Goal: Transaction & Acquisition: Purchase product/service

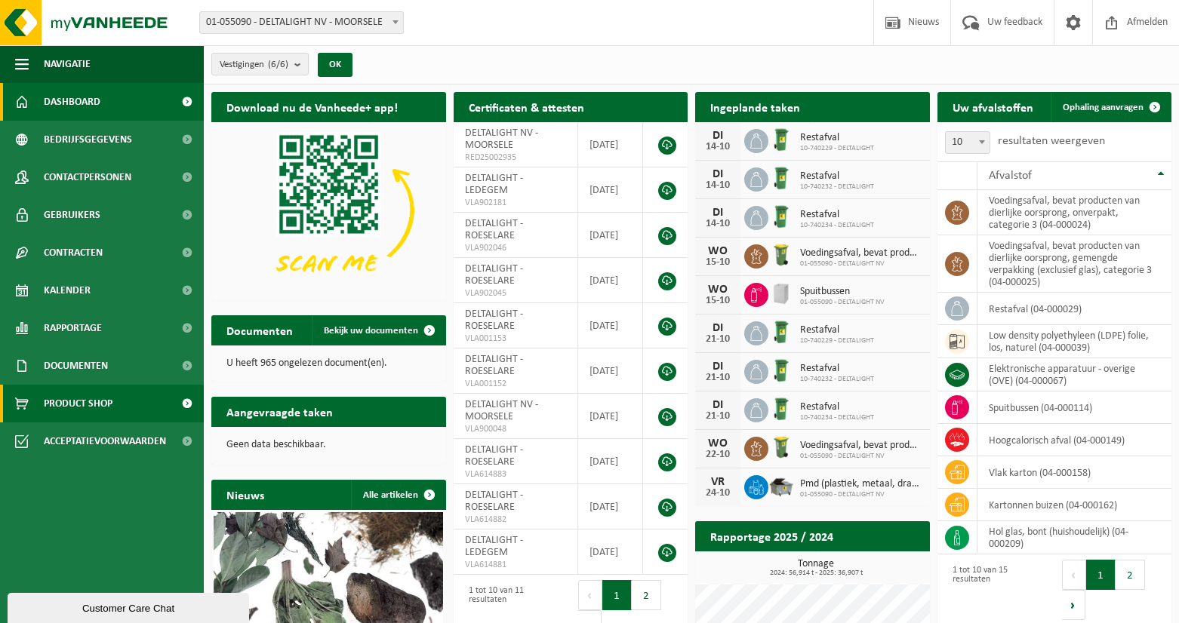
click at [85, 399] on span "Product Shop" at bounding box center [78, 404] width 69 height 38
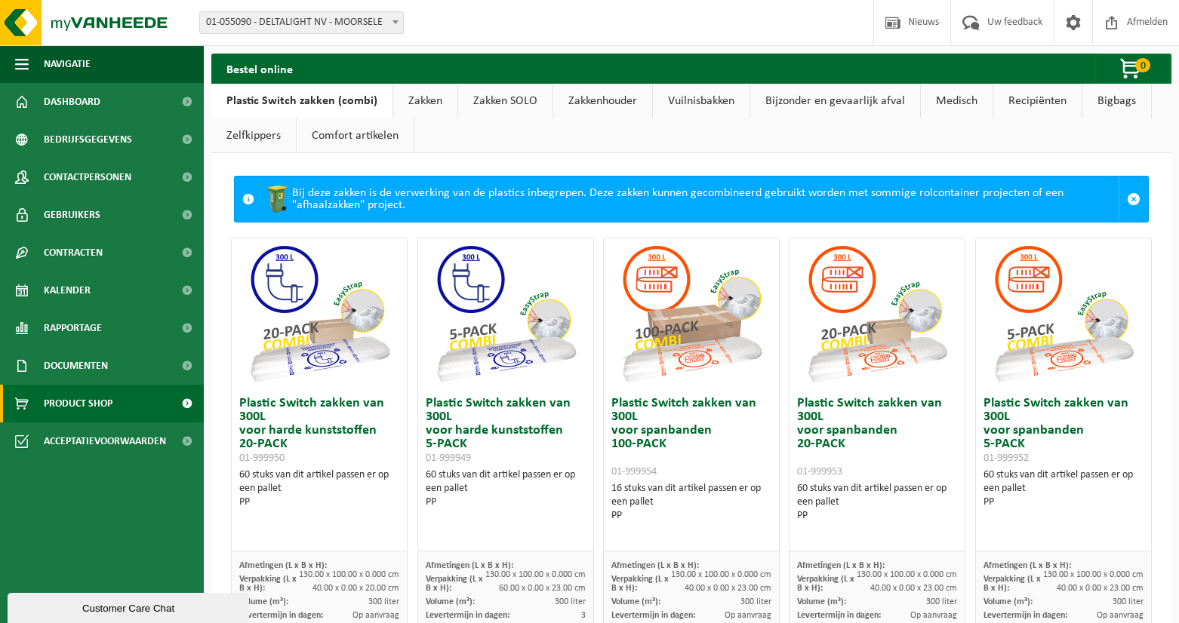
click at [422, 103] on link "Zakken" at bounding box center [425, 101] width 64 height 35
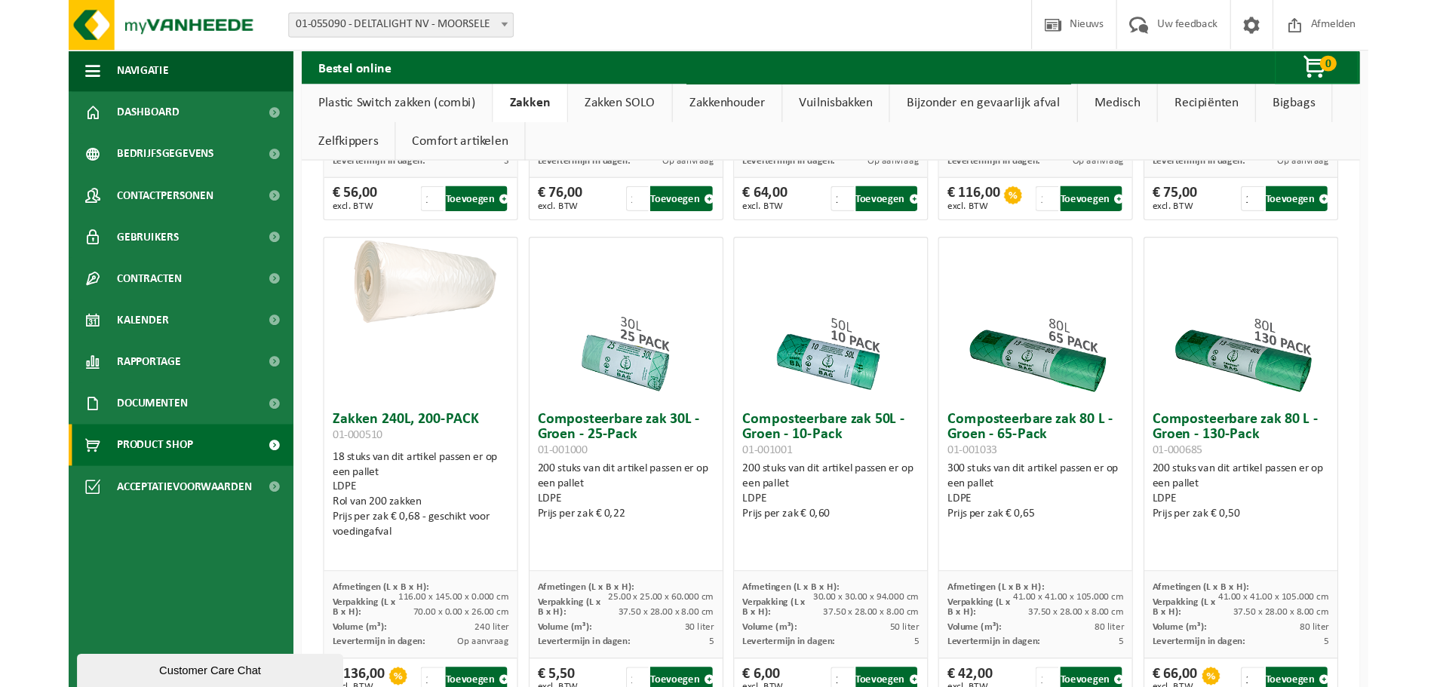
scroll to position [470, 0]
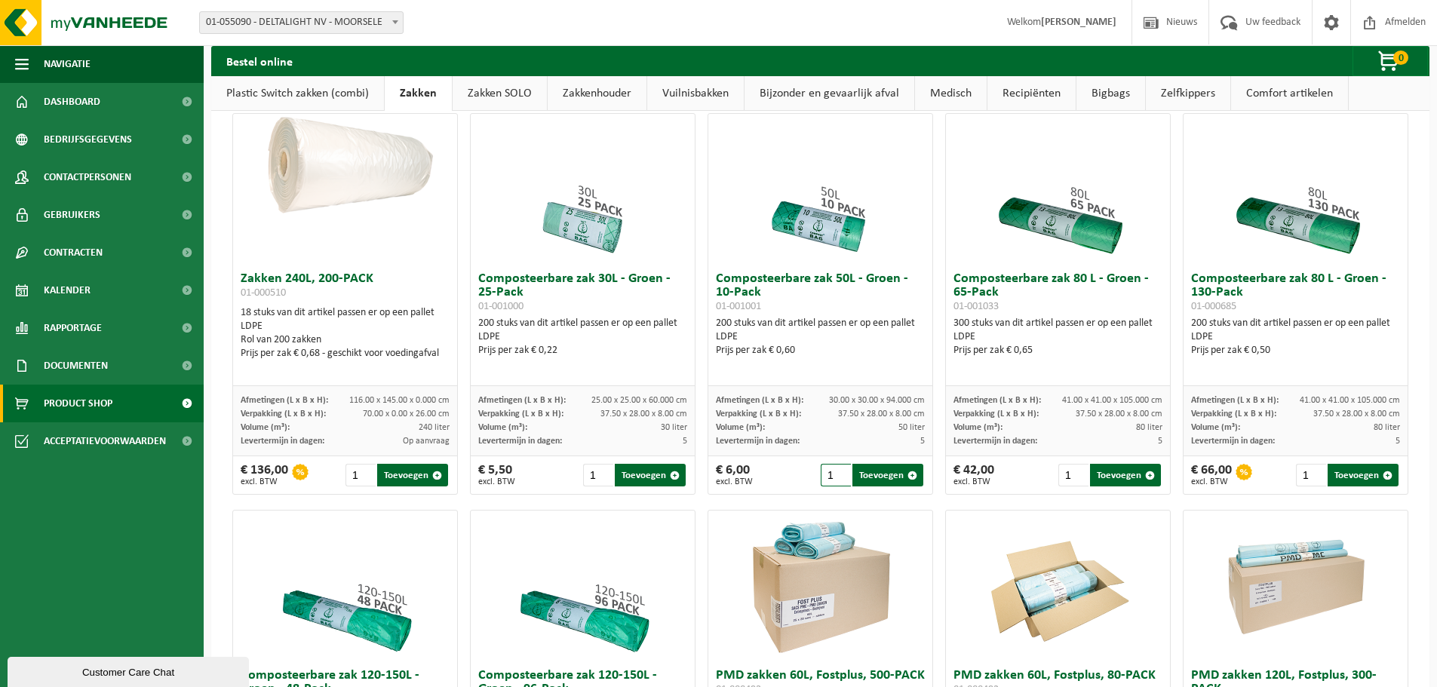
click at [828, 482] on input "1" at bounding box center [836, 475] width 31 height 23
click at [836, 481] on input "2" at bounding box center [836, 475] width 31 height 23
click at [836, 481] on input "3" at bounding box center [836, 475] width 31 height 23
click at [836, 481] on input "4" at bounding box center [836, 475] width 31 height 23
click at [836, 481] on input "5" at bounding box center [836, 475] width 31 height 23
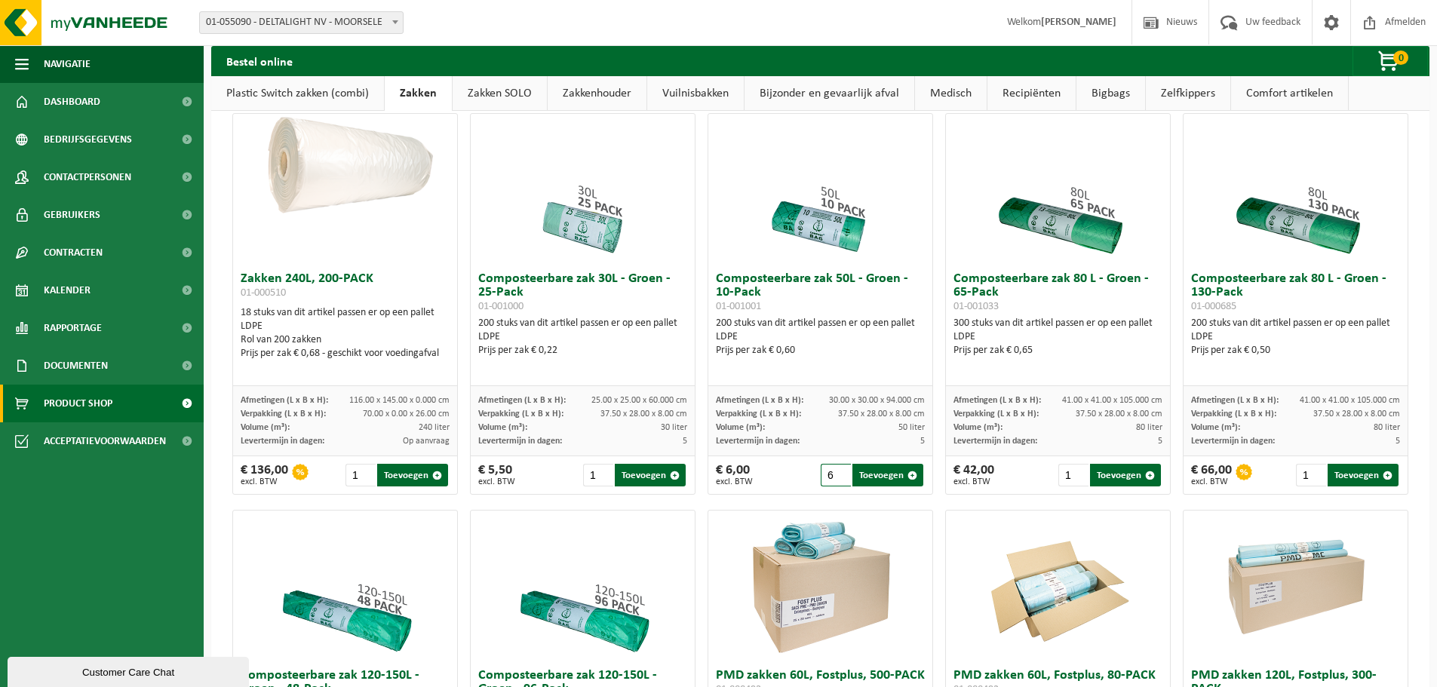
click at [836, 481] on input "6" at bounding box center [836, 475] width 31 height 23
click at [836, 481] on input "7" at bounding box center [836, 475] width 31 height 23
click at [836, 481] on input "8" at bounding box center [836, 475] width 31 height 23
click at [836, 481] on input "9" at bounding box center [836, 475] width 31 height 23
click at [836, 481] on input "10" at bounding box center [836, 475] width 31 height 23
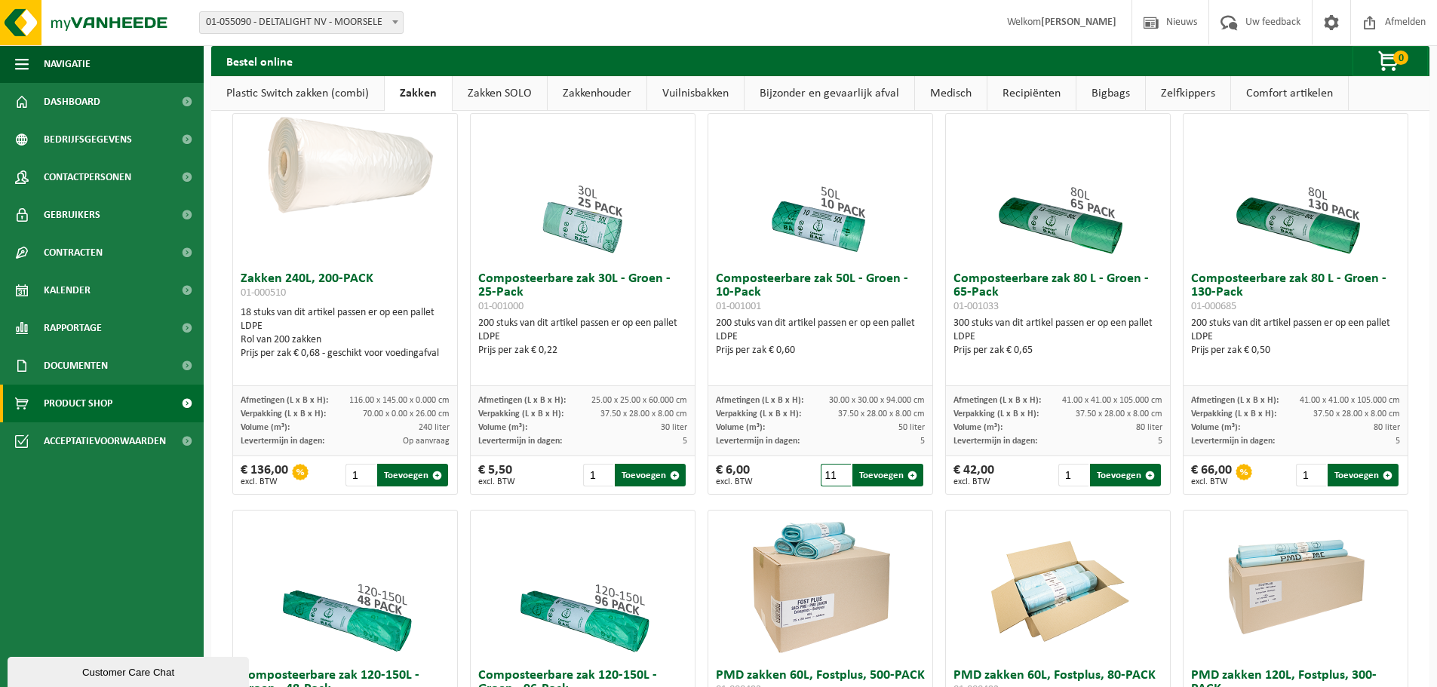
click at [836, 481] on input "11" at bounding box center [836, 475] width 31 height 23
click at [836, 481] on input "12" at bounding box center [836, 475] width 31 height 23
click at [836, 481] on input "13" at bounding box center [836, 475] width 31 height 23
click at [836, 481] on input "14" at bounding box center [836, 475] width 31 height 23
click at [836, 481] on input "15" at bounding box center [836, 475] width 31 height 23
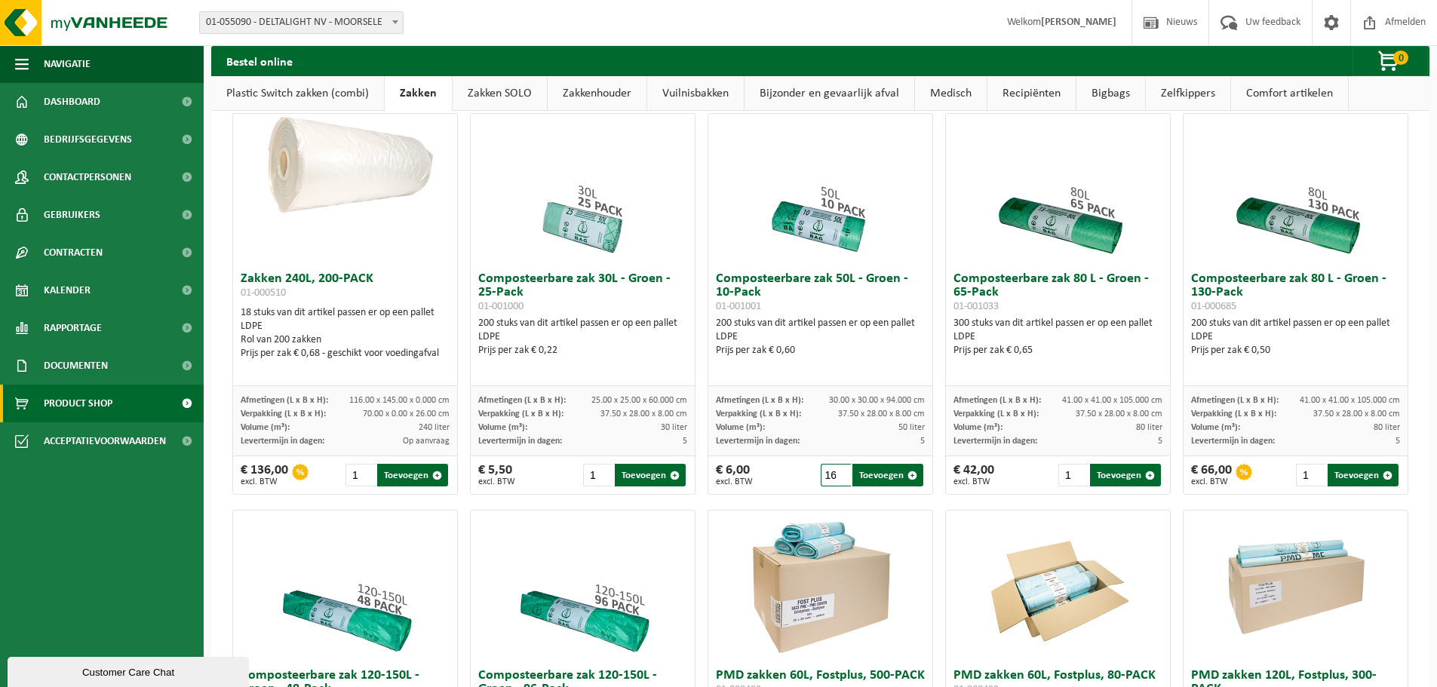
click at [836, 481] on input "16" at bounding box center [836, 475] width 31 height 23
click at [836, 481] on input "17" at bounding box center [836, 475] width 31 height 23
click at [836, 481] on input "18" at bounding box center [836, 475] width 31 height 23
click at [836, 481] on input "19" at bounding box center [836, 475] width 31 height 23
click at [836, 481] on input "20" at bounding box center [836, 475] width 31 height 23
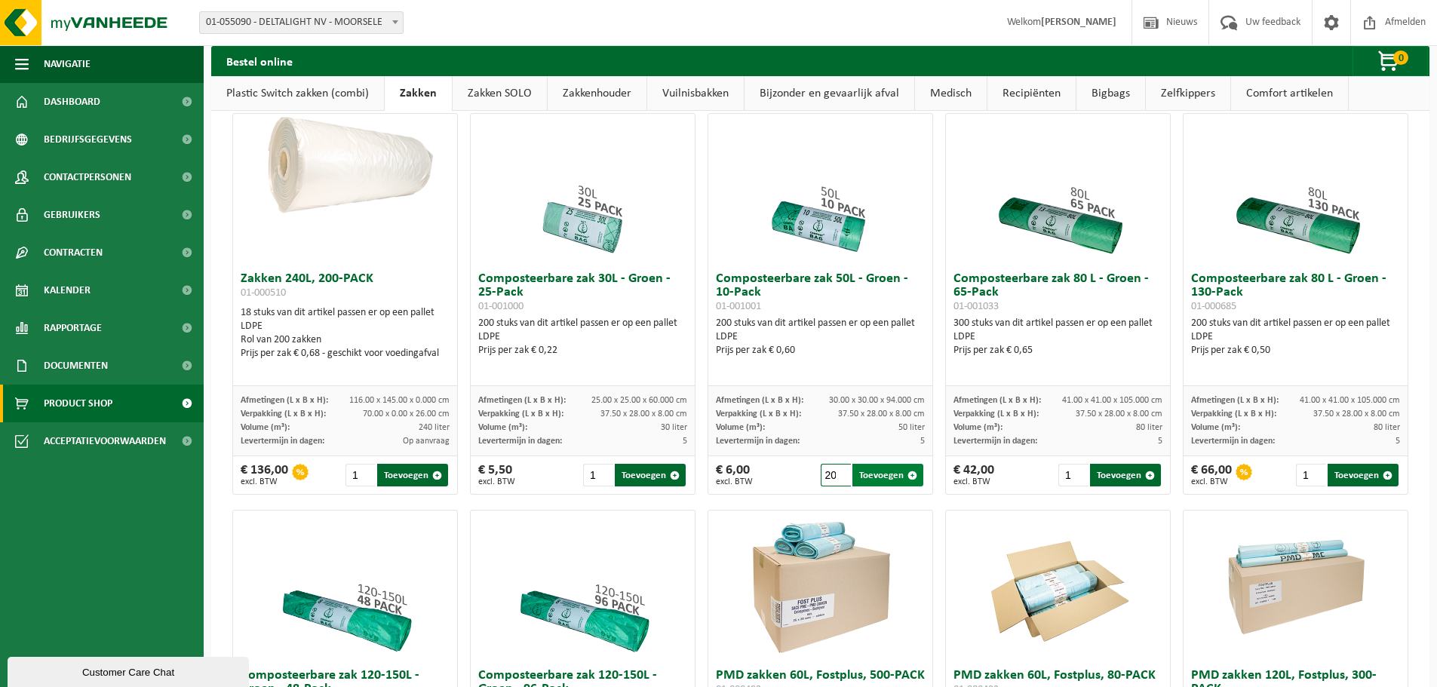
scroll to position [545, 0]
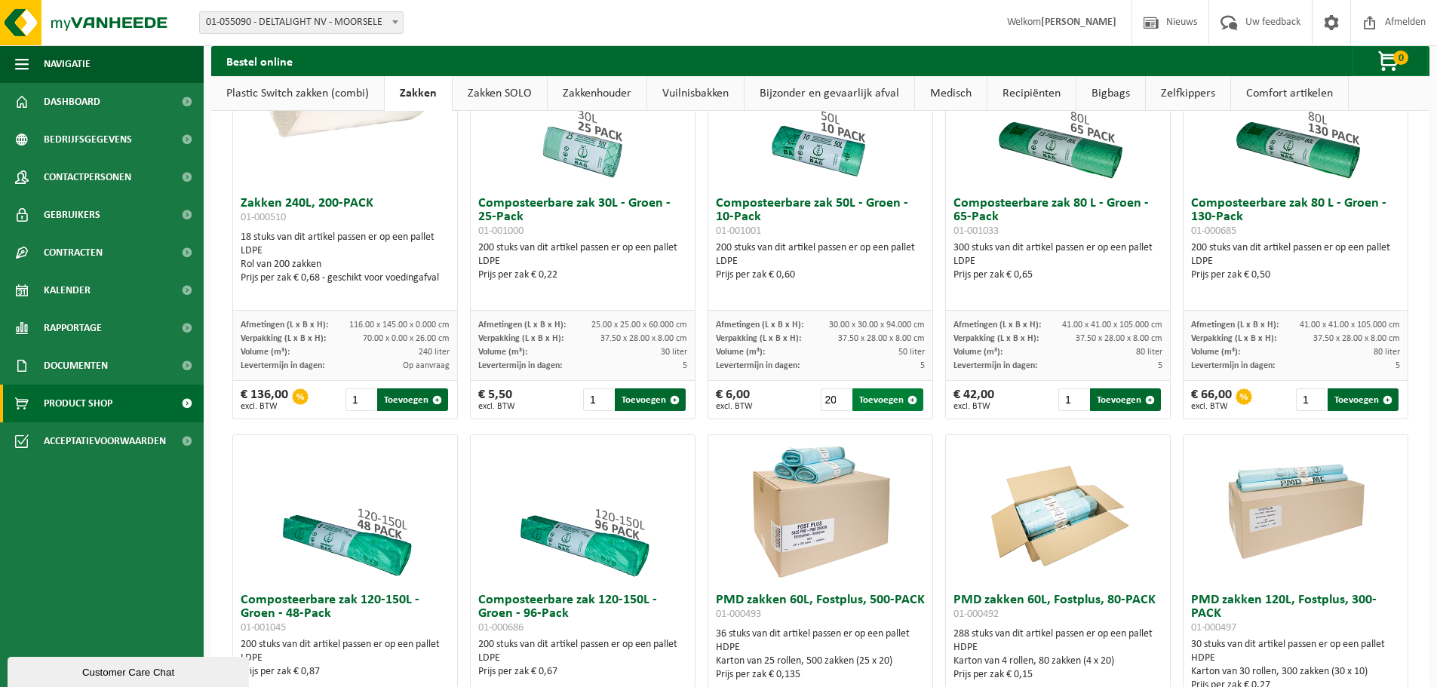
click at [872, 411] on button "Toevoegen" at bounding box center [888, 400] width 71 height 23
type input "1"
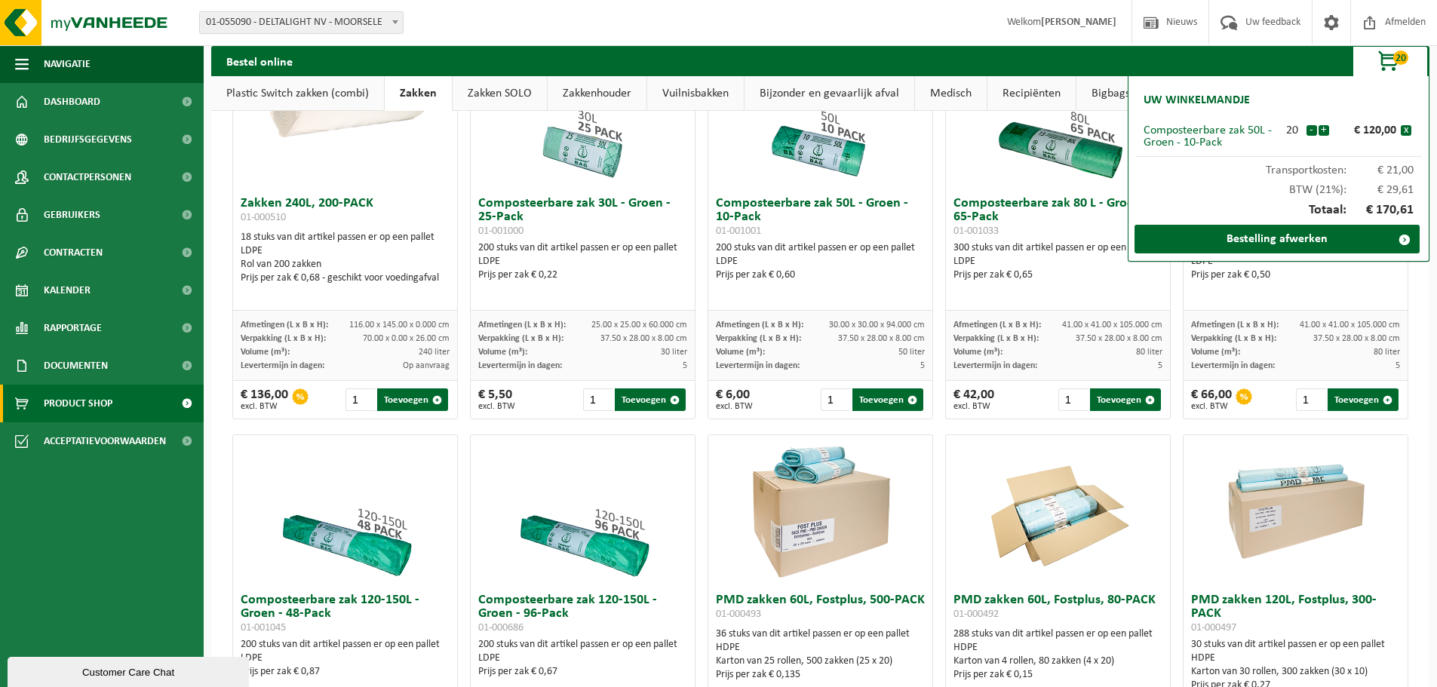
click at [1178, 131] on button "x" at bounding box center [1406, 130] width 11 height 11
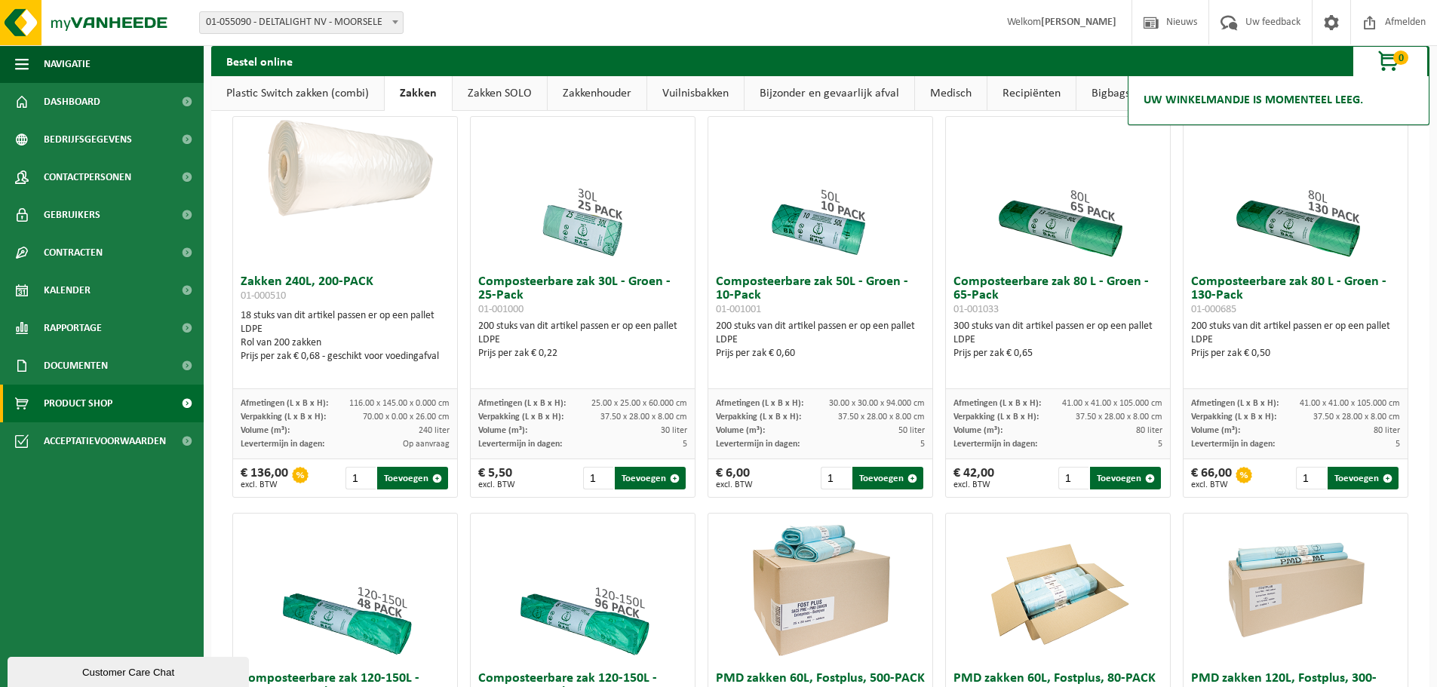
scroll to position [470, 0]
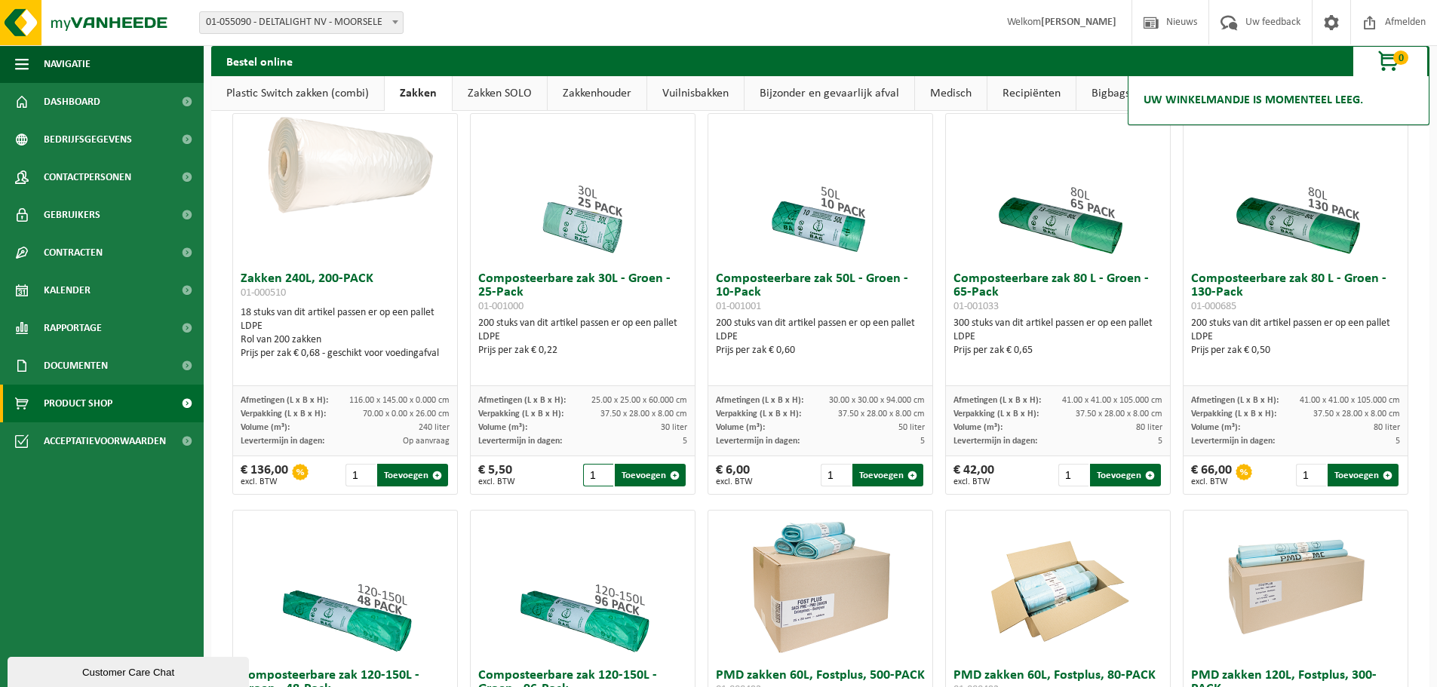
click at [588, 482] on input "1" at bounding box center [598, 475] width 31 height 23
click at [650, 480] on button "Toevoegen" at bounding box center [650, 475] width 71 height 23
type input "1"
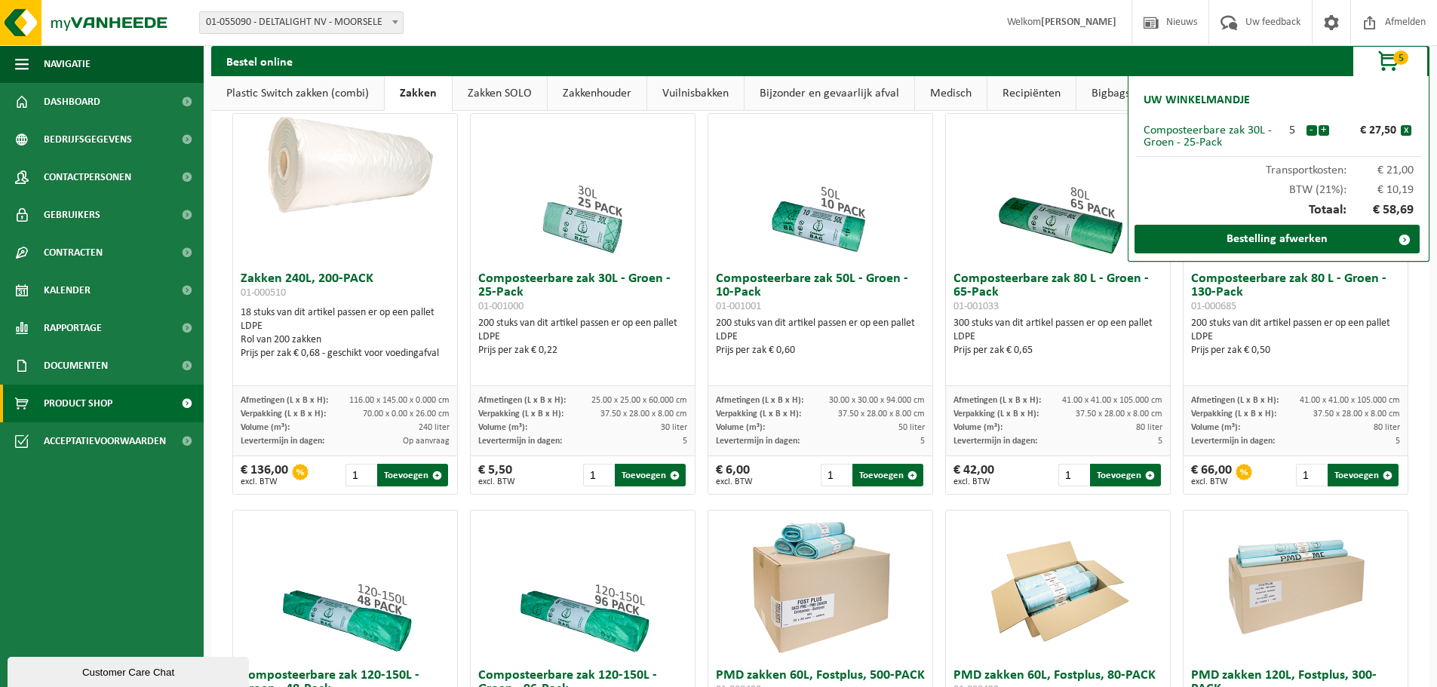
click at [787, 478] on div "€ 6,00 excl. BTW 1 Toevoegen" at bounding box center [820, 475] width 224 height 38
click at [828, 486] on input "1" at bounding box center [836, 475] width 31 height 23
drag, startPoint x: 828, startPoint y: 484, endPoint x: 784, endPoint y: 480, distance: 44.7
click at [784, 483] on div "€ 6,00 excl. BTW 1 Toevoegen" at bounding box center [820, 475] width 224 height 38
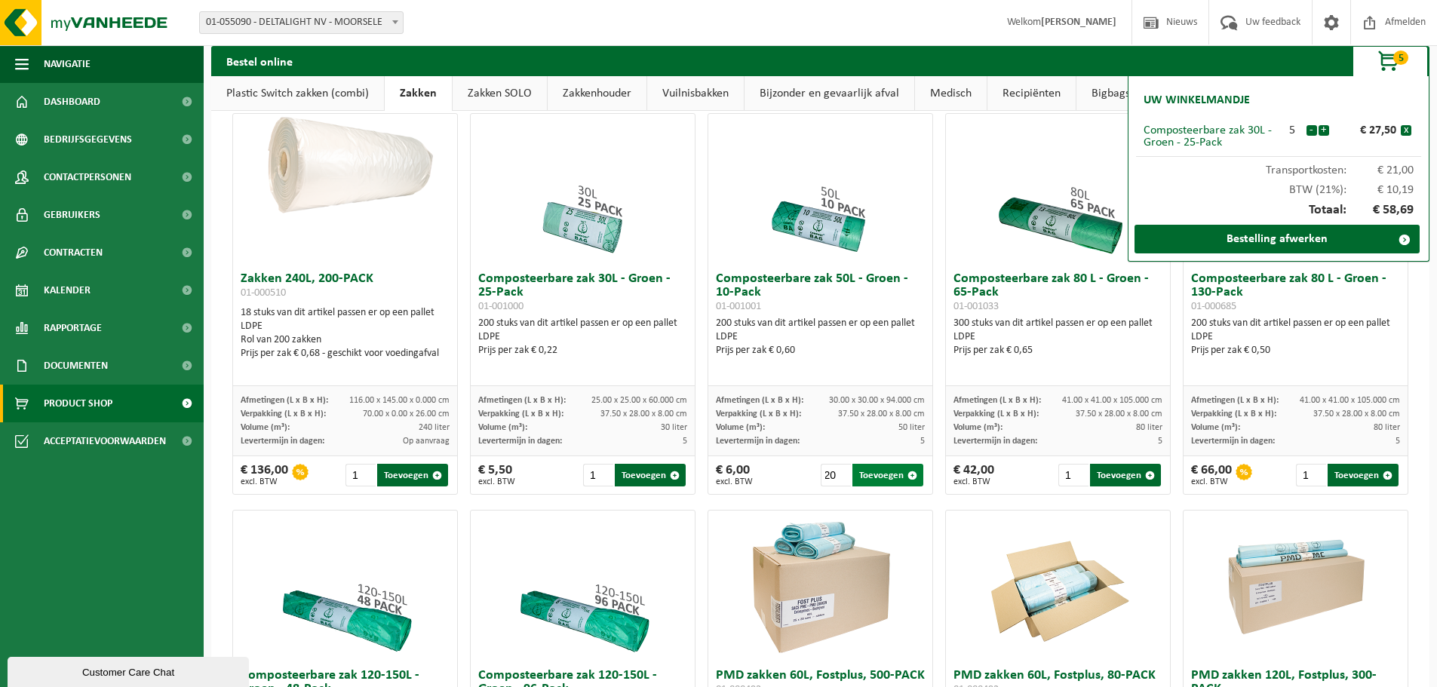
click at [870, 487] on button "Toevoegen" at bounding box center [888, 475] width 71 height 23
type input "1"
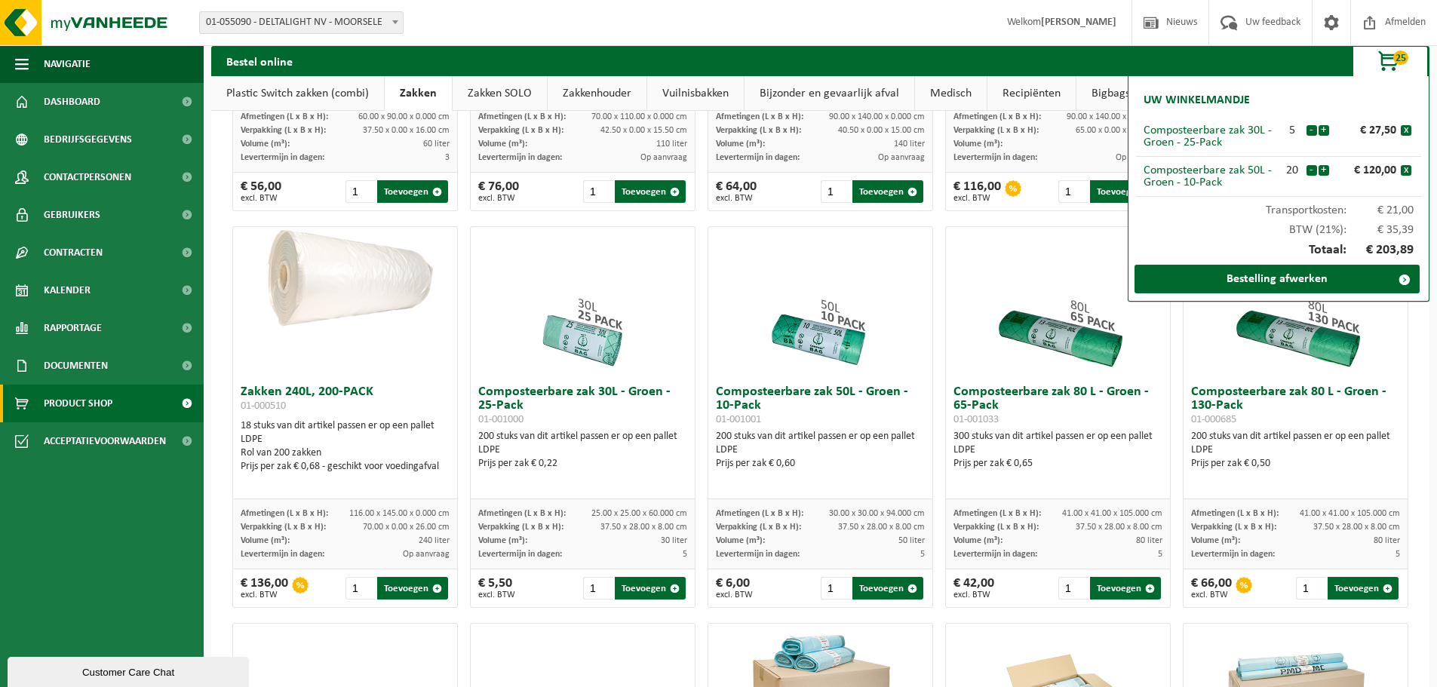
scroll to position [395, 0]
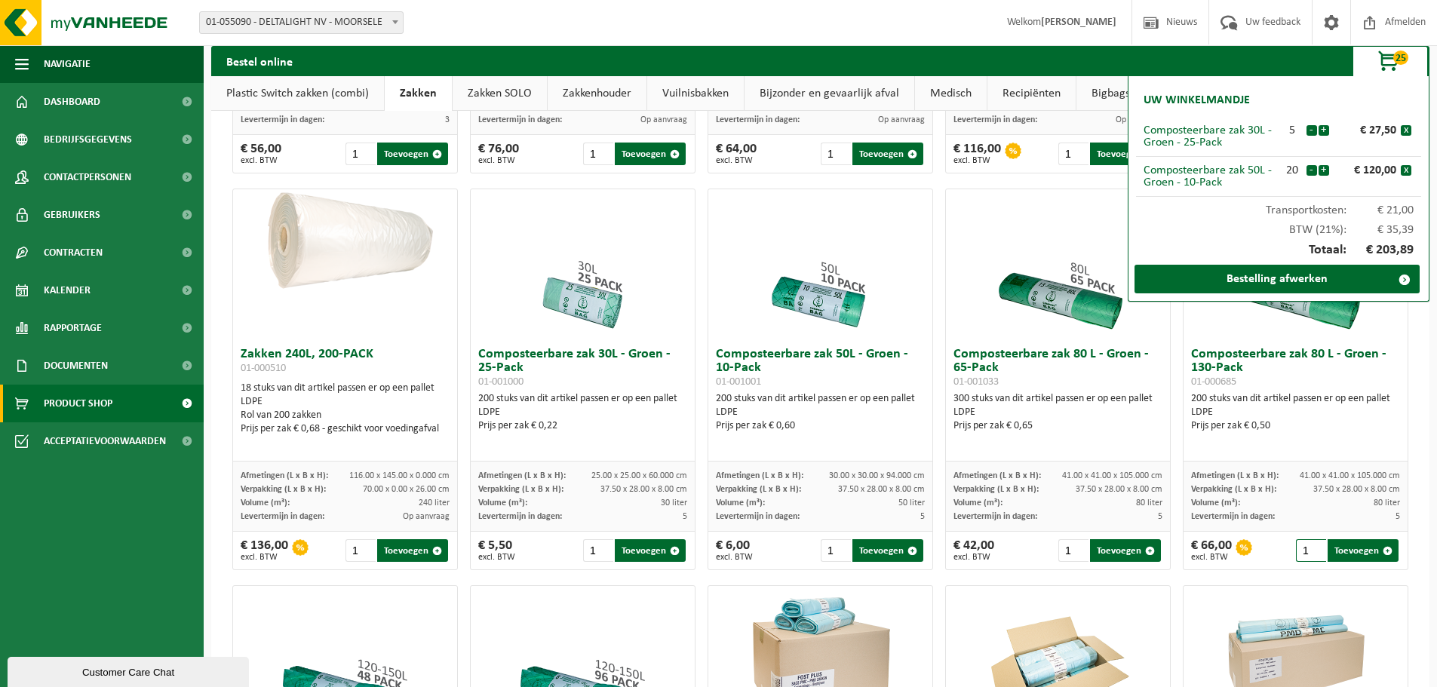
click at [1178, 557] on input "1" at bounding box center [1311, 550] width 31 height 23
drag, startPoint x: 1299, startPoint y: 560, endPoint x: 1239, endPoint y: 537, distance: 64.5
click at [1178, 554] on div "€ 66,00 excl. BTW 1 Toevoegen" at bounding box center [1296, 551] width 224 height 38
click at [1178, 560] on button "Toevoegen" at bounding box center [1363, 550] width 71 height 23
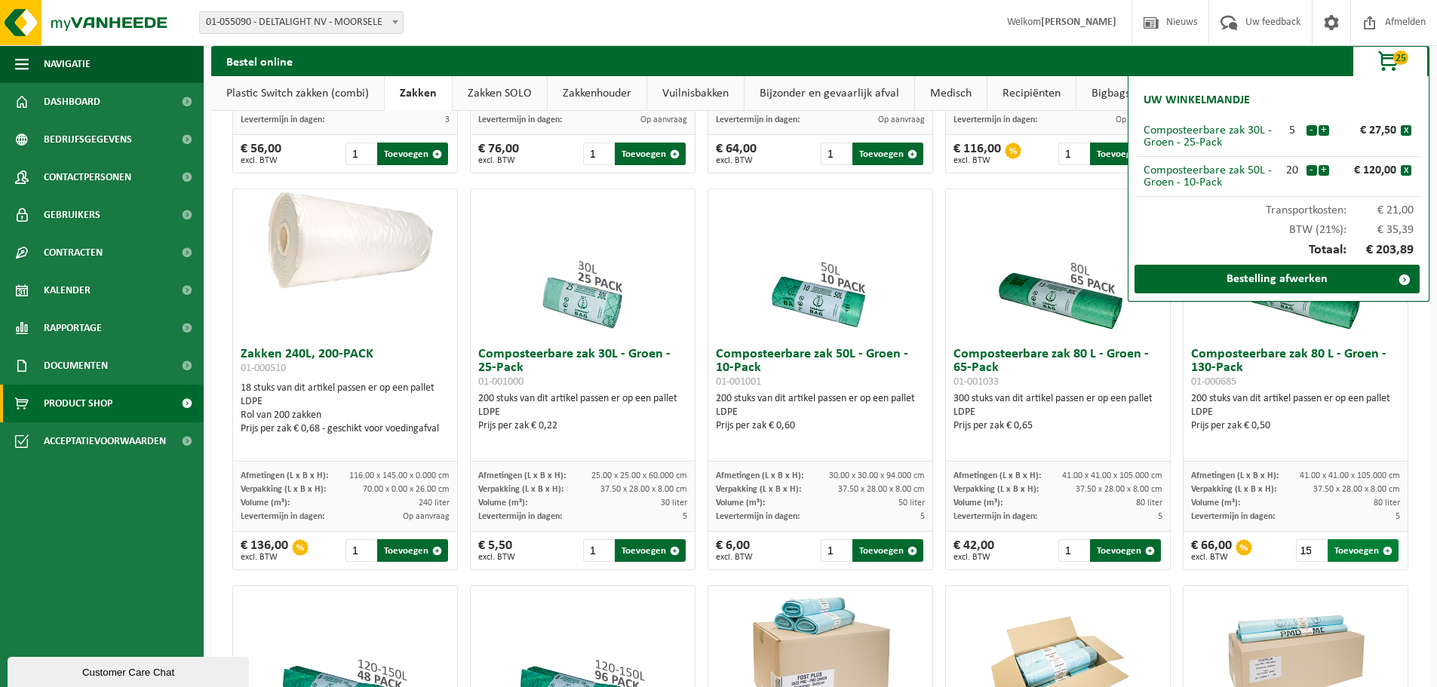
type input "1"
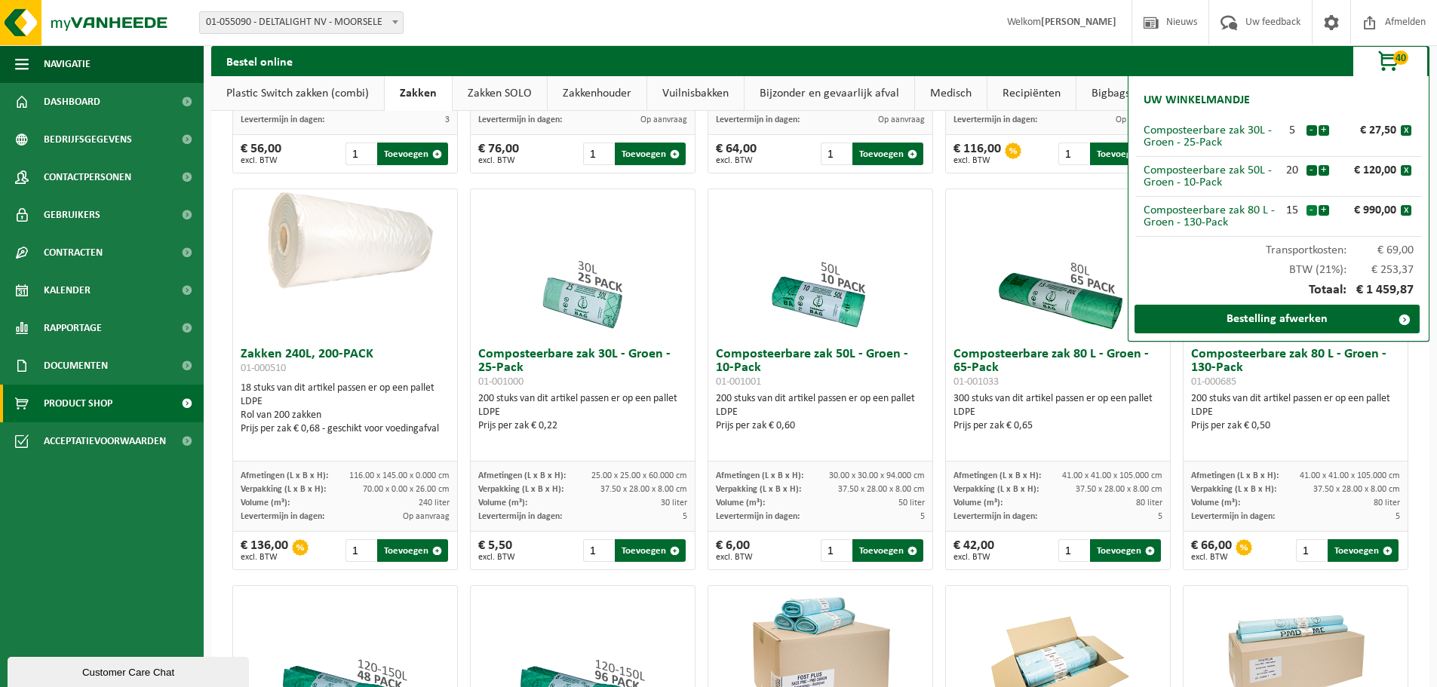
click at [1178, 211] on button "-" at bounding box center [1312, 210] width 11 height 11
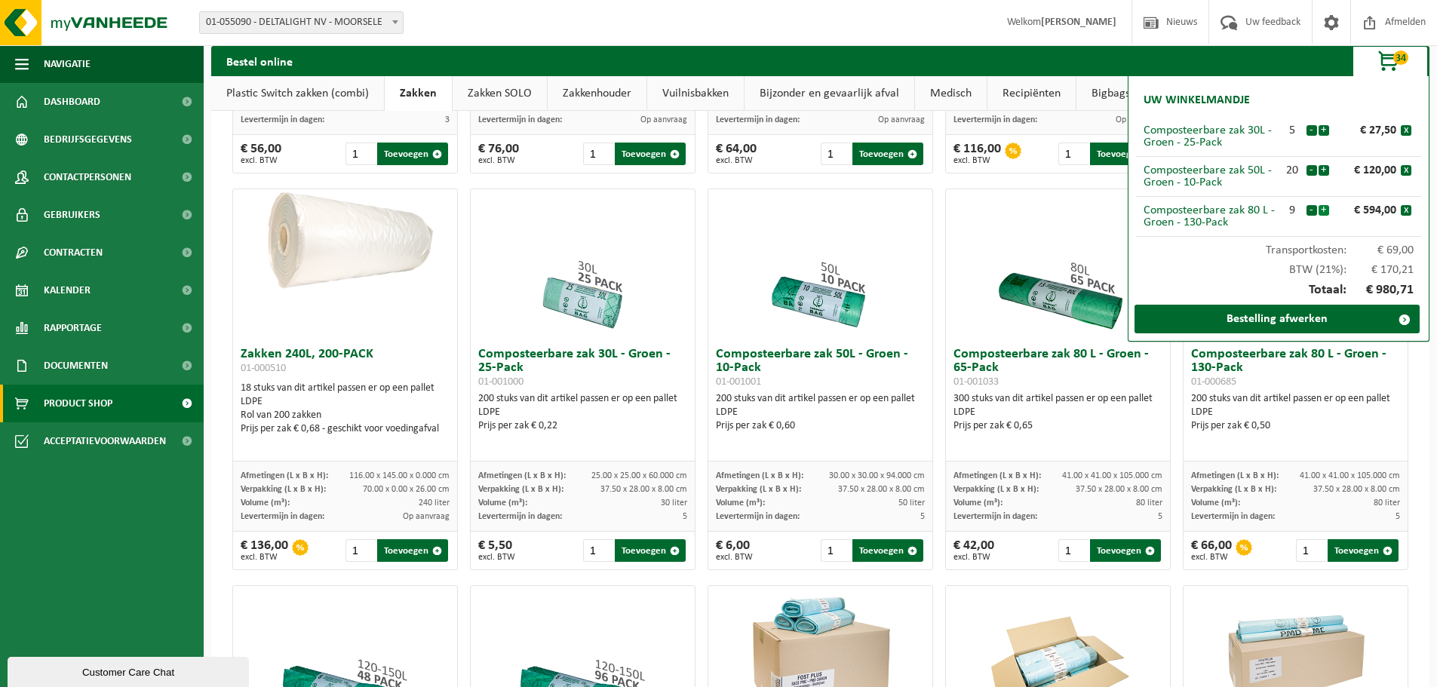
click at [1178, 209] on button "+" at bounding box center [1324, 210] width 11 height 11
click at [1178, 268] on div "BTW (21%): € 184,07" at bounding box center [1278, 267] width 285 height 20
click at [1178, 323] on link "Bestelling afwerken" at bounding box center [1277, 319] width 285 height 29
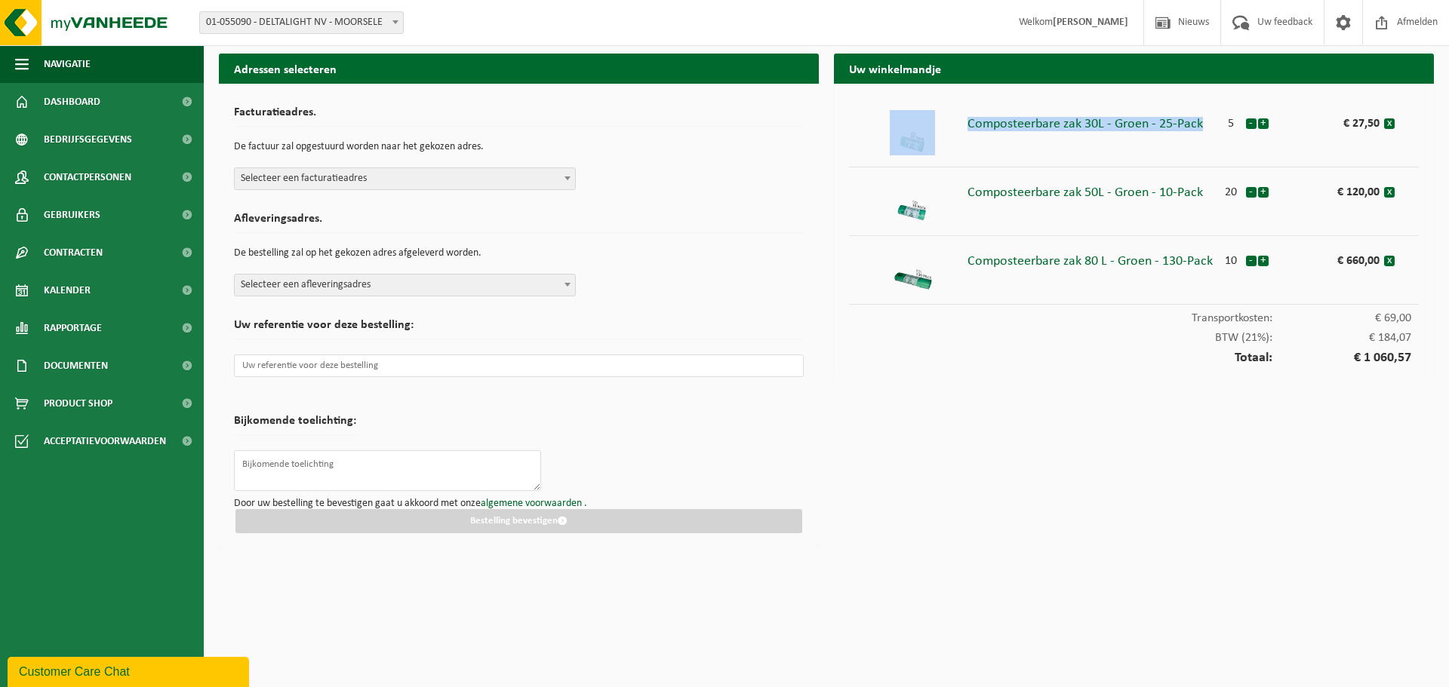
drag, startPoint x: 966, startPoint y: 128, endPoint x: 1214, endPoint y: 135, distance: 247.6
click at [1214, 135] on li "Composteerbare zak 30L - Groen - 25-Pack 5 - + € 27,50 x" at bounding box center [1134, 133] width 570 height 69
copy li "Composteerbare zak 30L - Groen - 25-Pack"
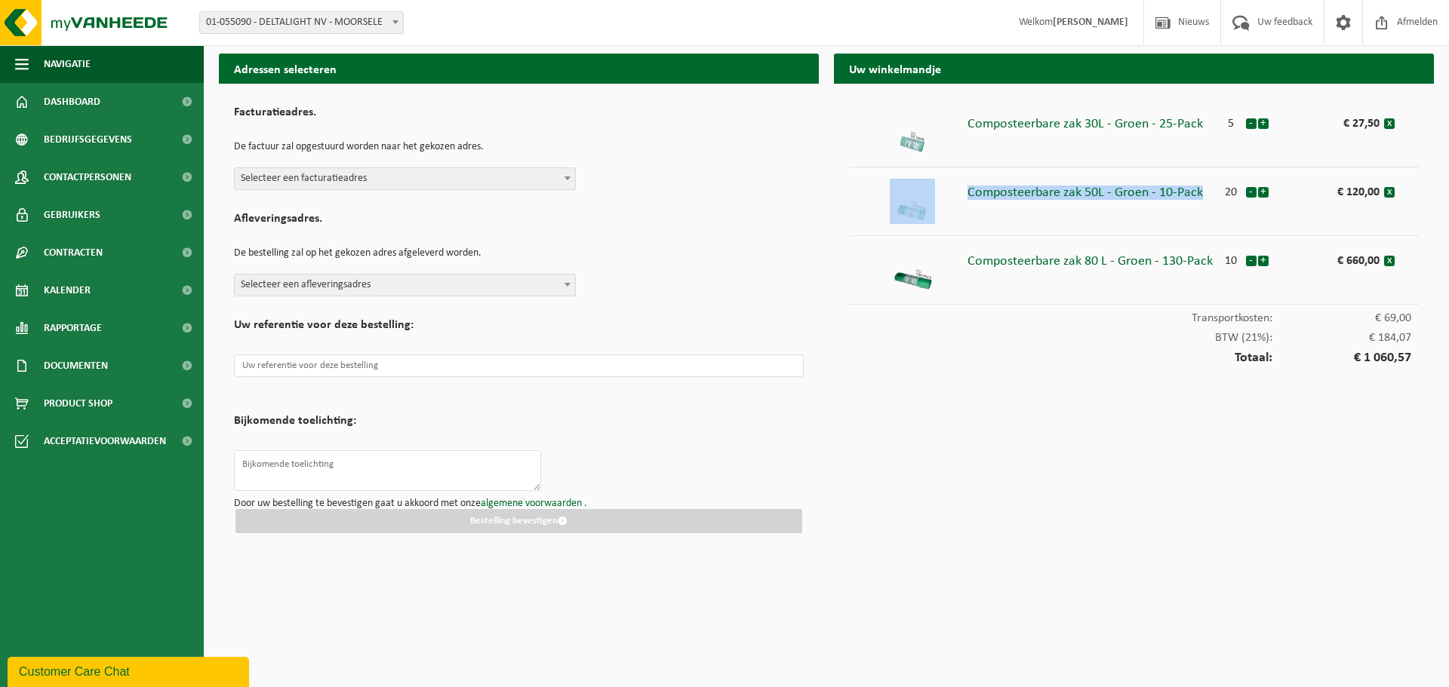
drag, startPoint x: 964, startPoint y: 188, endPoint x: 1201, endPoint y: 181, distance: 237.0
click at [1201, 181] on li "Composteerbare zak 50L - Groen - 10-Pack 20 - + € 120,00 x" at bounding box center [1134, 201] width 570 height 69
copy li "Composteerbare zak 50L - Groen - 10-Pack"
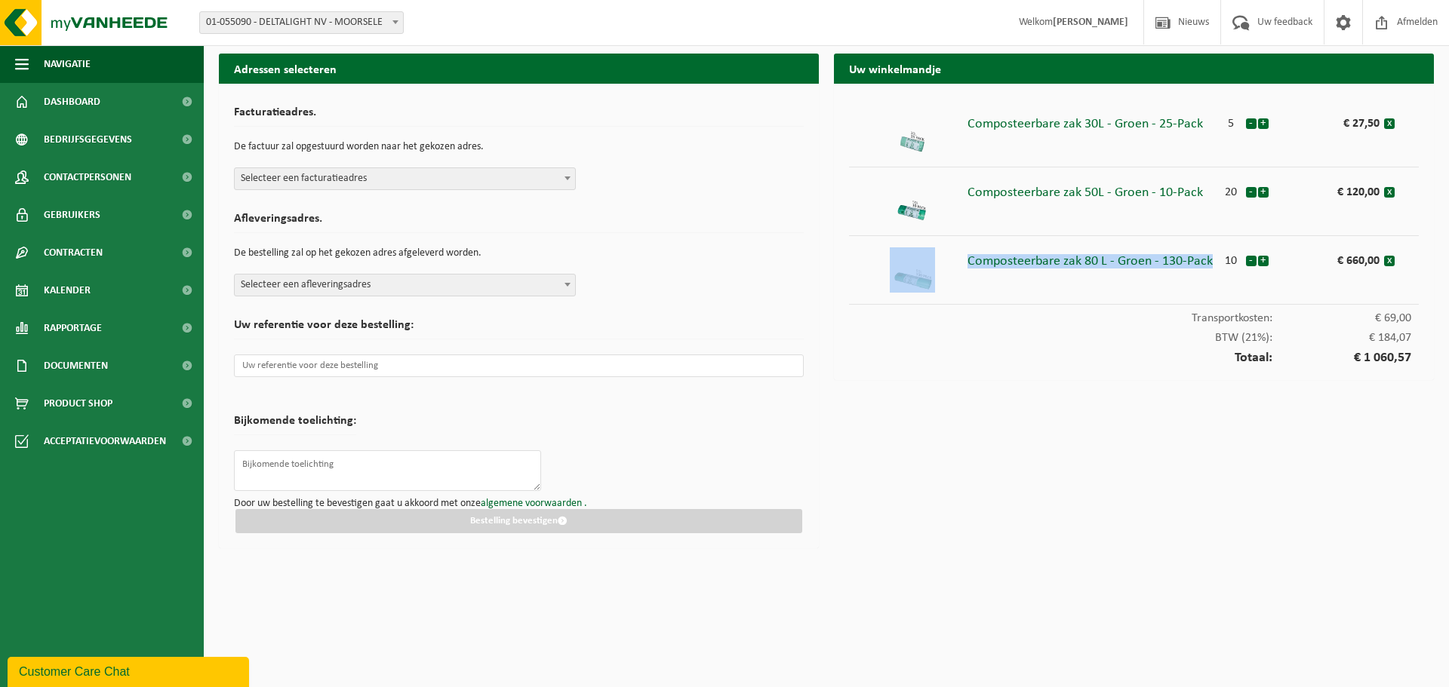
drag, startPoint x: 962, startPoint y: 266, endPoint x: 1210, endPoint y: 252, distance: 248.6
click at [1210, 252] on li "Composteerbare zak 80 L - Groen - 130-Pack 10 - + € 660,00 x" at bounding box center [1134, 270] width 570 height 69
copy li "Composteerbare zak 80 L - Groen - 130-Pack"
click at [373, 474] on textarea at bounding box center [387, 470] width 307 height 41
paste textarea "4600014933"
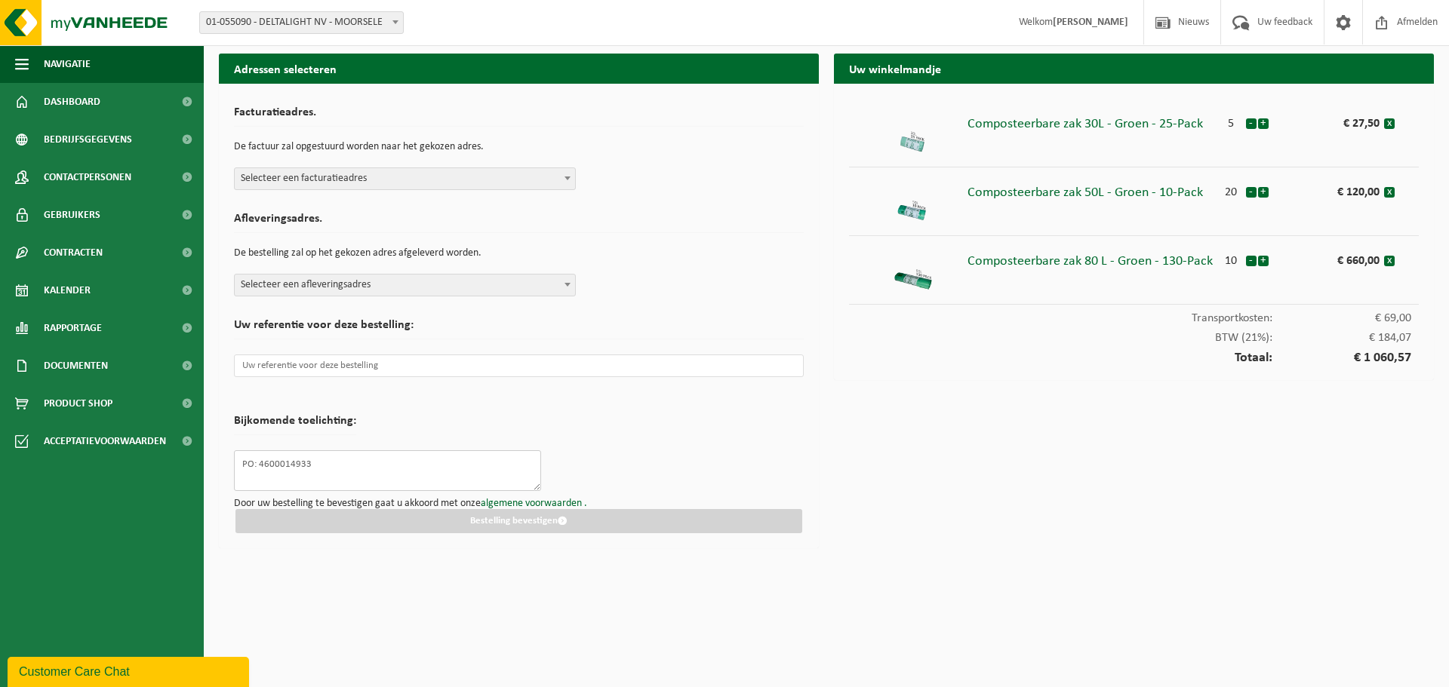
type textarea "PO: 4600014933"
click at [345, 364] on input "text" at bounding box center [519, 366] width 570 height 23
paste input "4600014933"
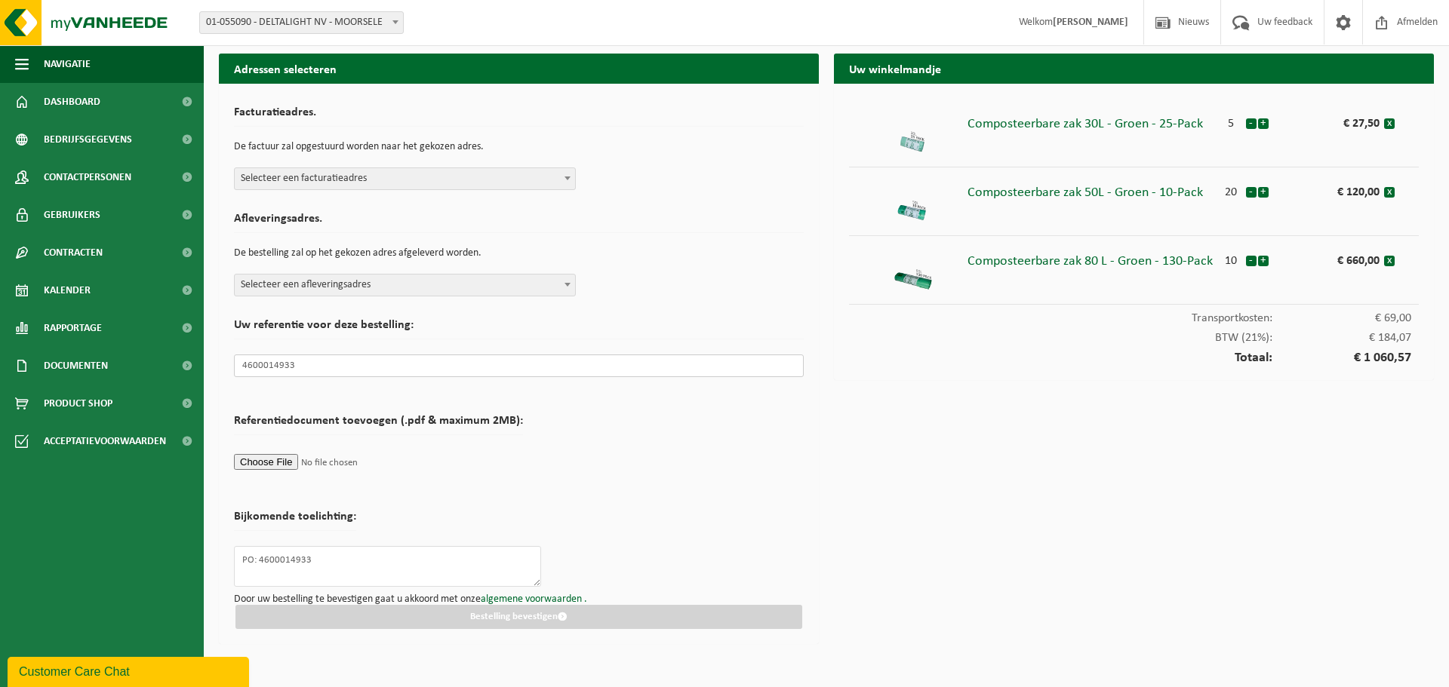
type input "4600014933"
drag, startPoint x: 358, startPoint y: 567, endPoint x: 91, endPoint y: 555, distance: 267.4
click at [91, 555] on div "Navigatie Nieuws Uw feedback Afmelden Dashboard Bedrijfsgegevens Contactpersone…" at bounding box center [724, 326] width 1449 height 652
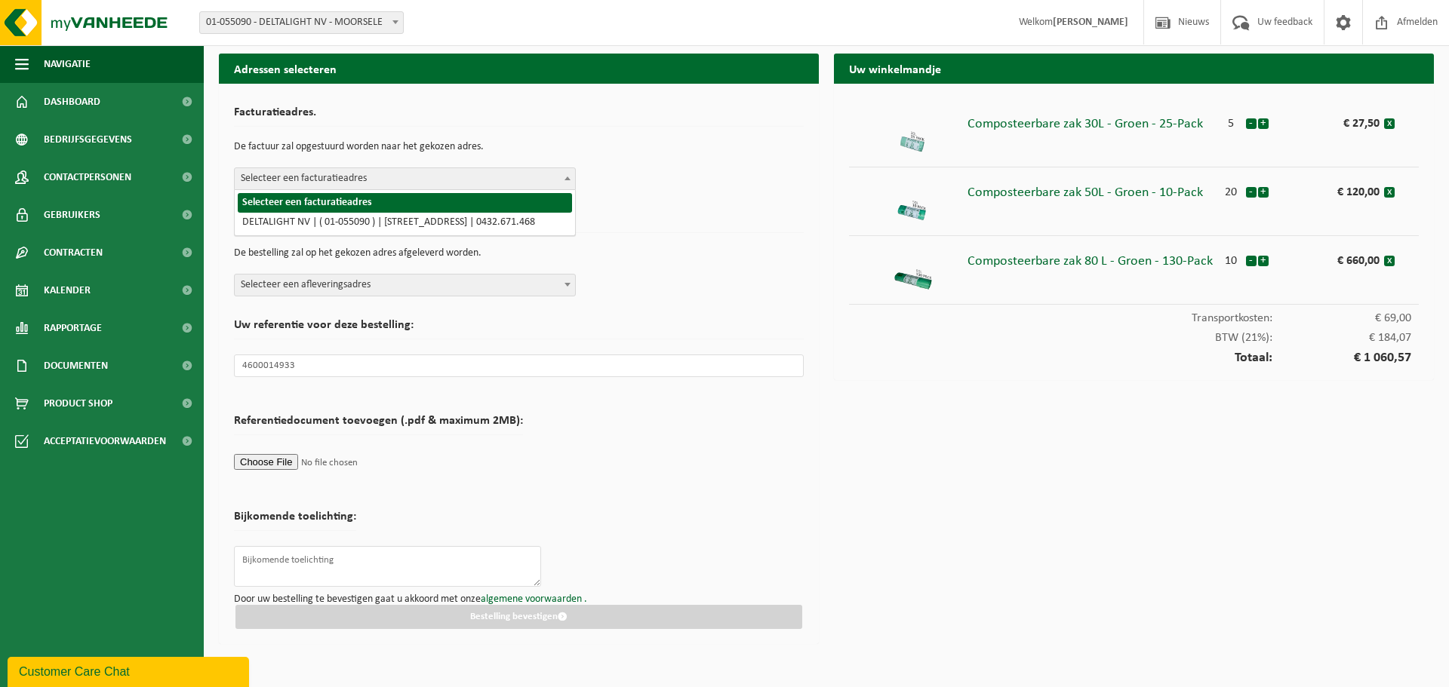
click at [389, 175] on span "Selecteer een facturatieadres" at bounding box center [405, 178] width 340 height 21
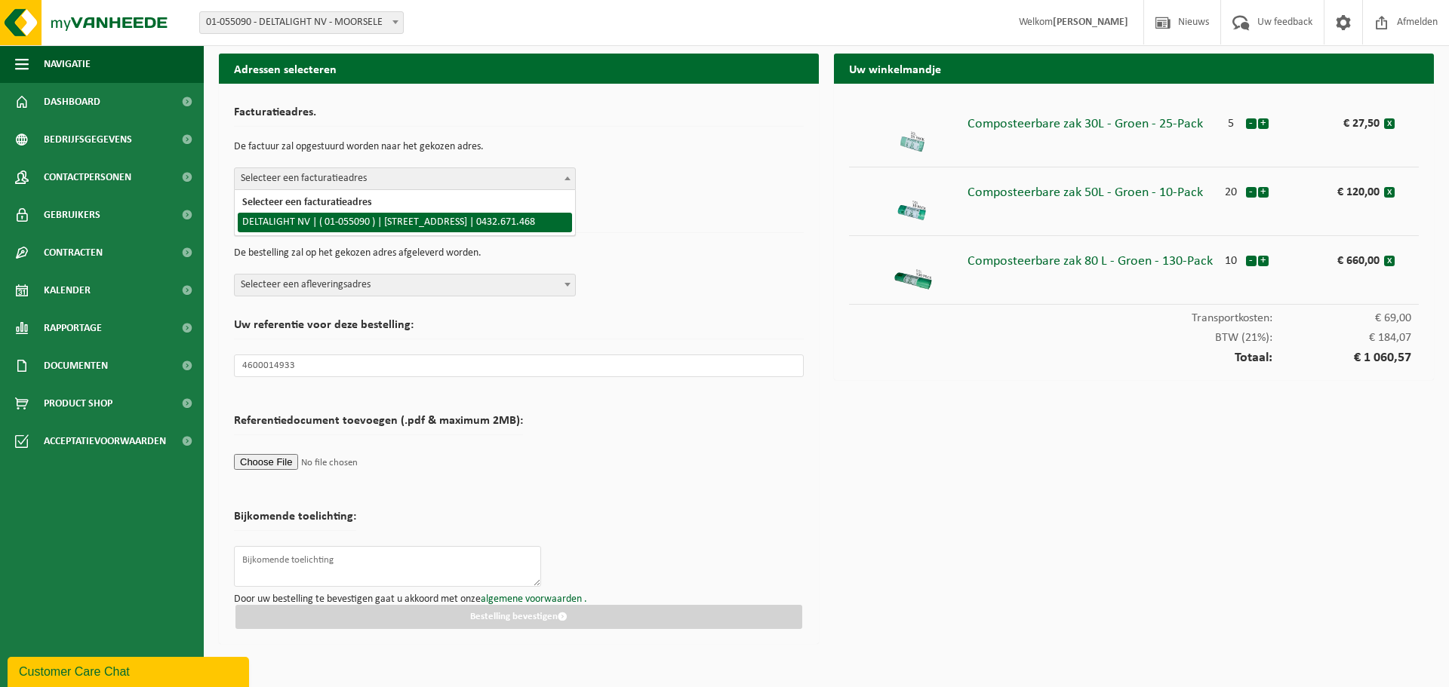
select select "9271"
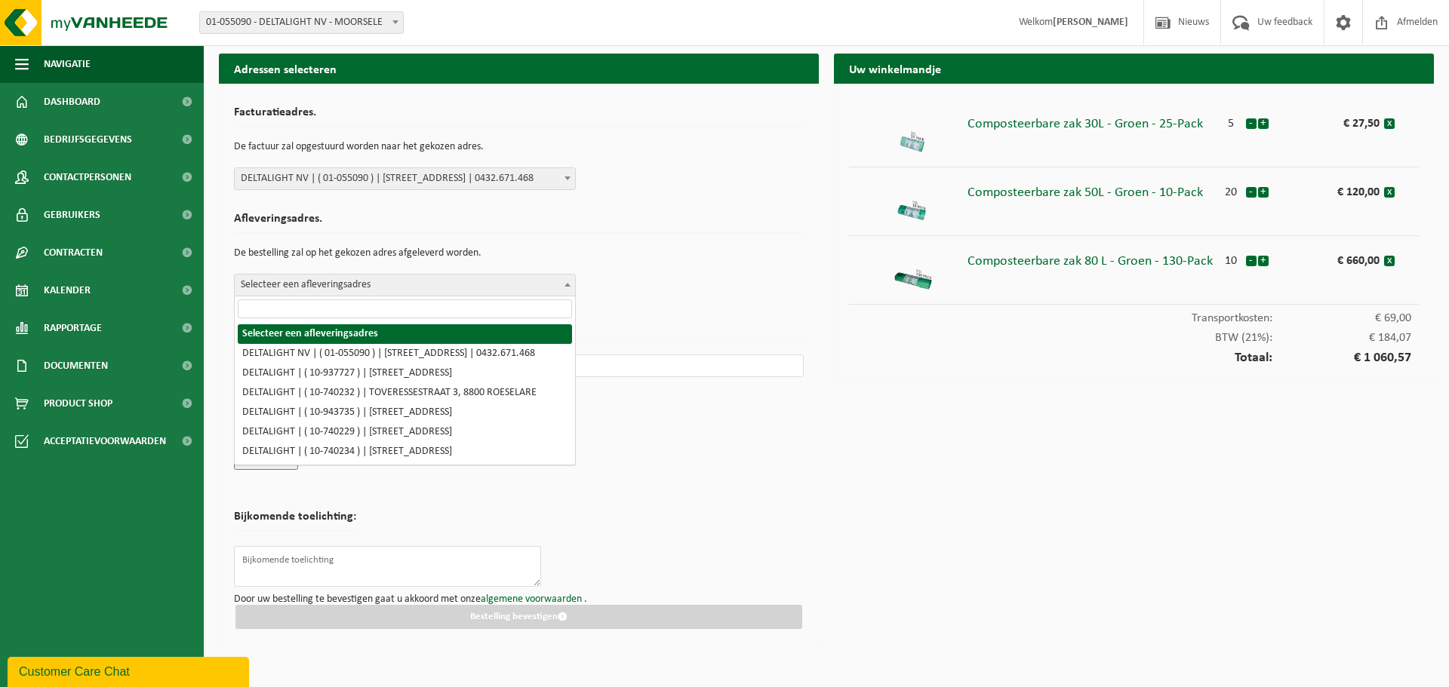
click at [324, 286] on span "Selecteer een afleveringsadres" at bounding box center [405, 285] width 340 height 21
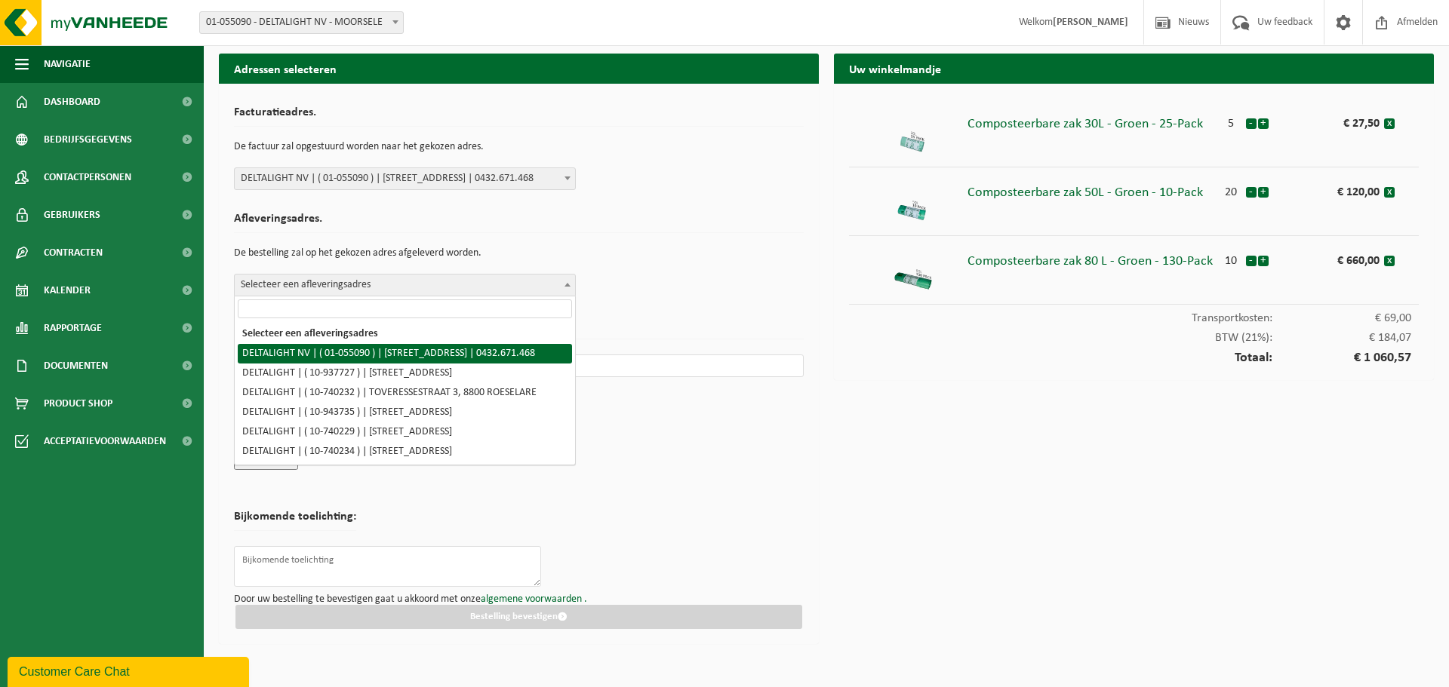
select select "9271"
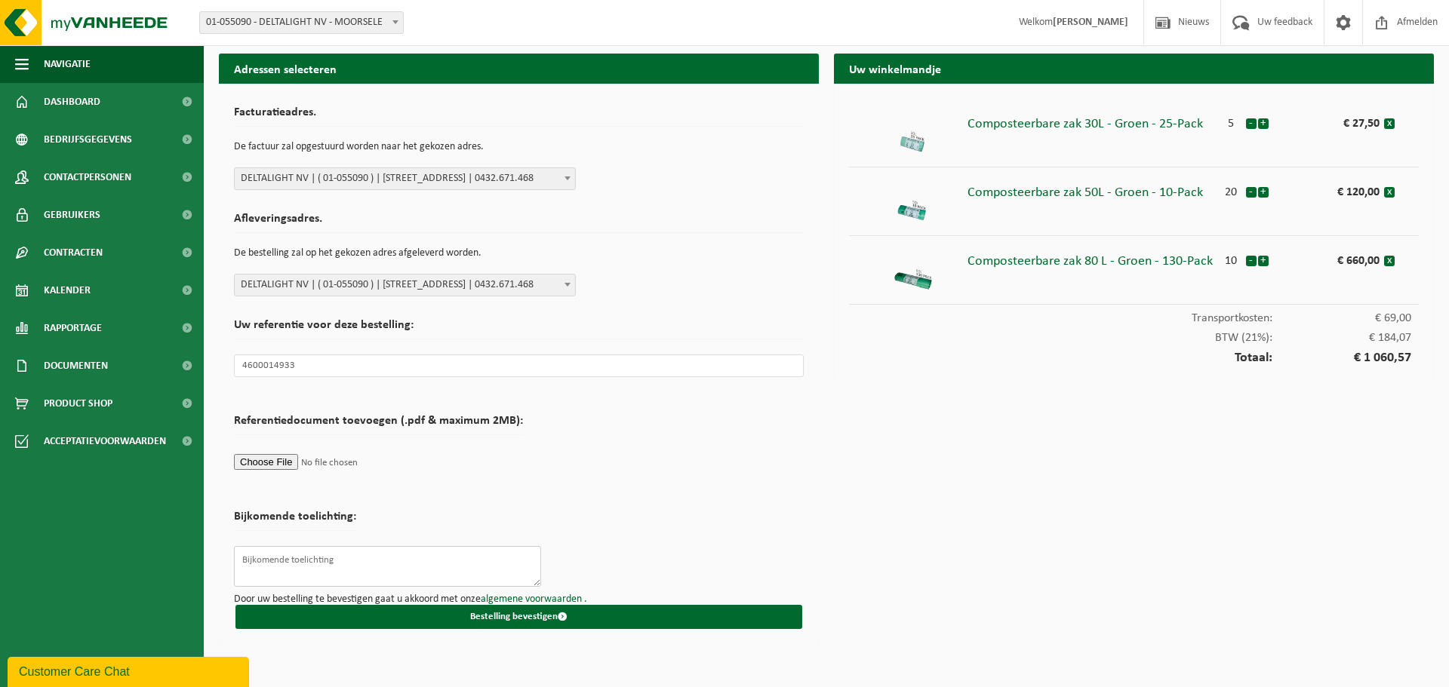
click at [372, 563] on textarea at bounding box center [387, 566] width 307 height 41
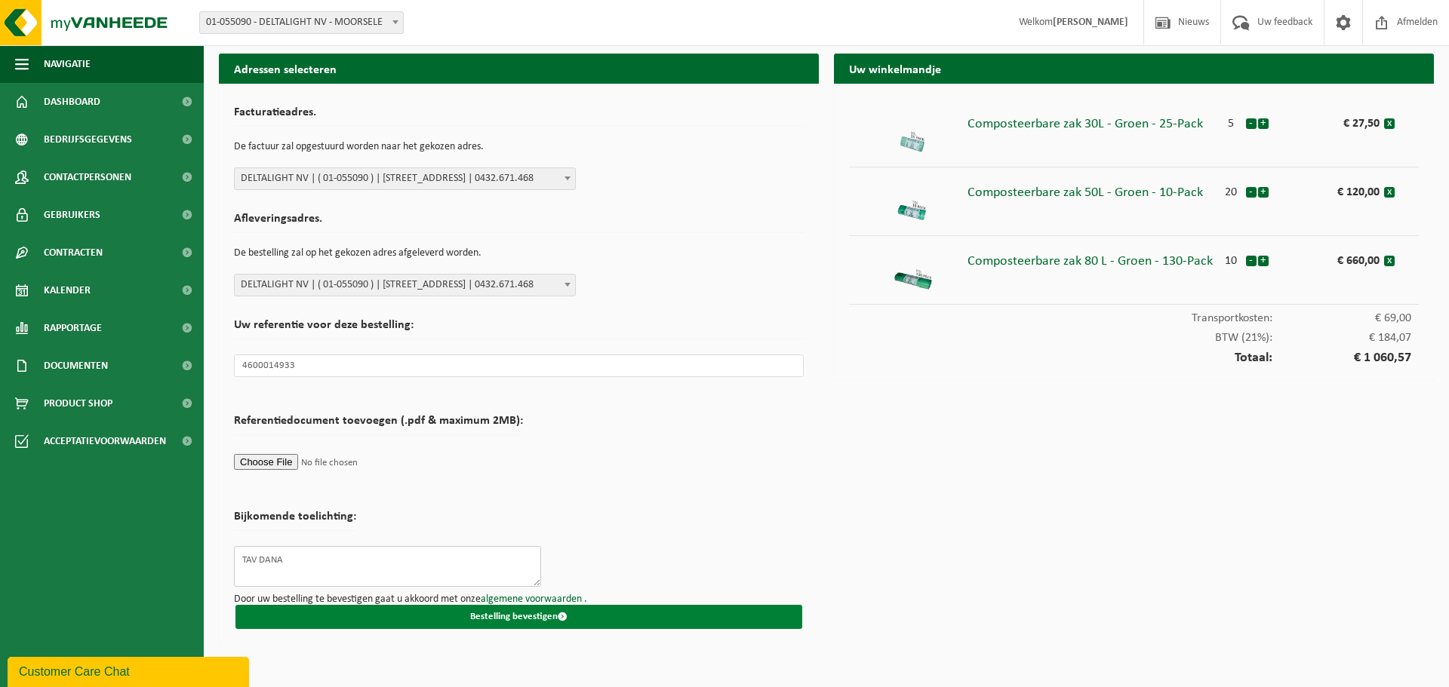
type textarea "TAV DANA"
click at [529, 620] on button "Bestelling bevestigen" at bounding box center [518, 617] width 567 height 24
